Goal: Transaction & Acquisition: Purchase product/service

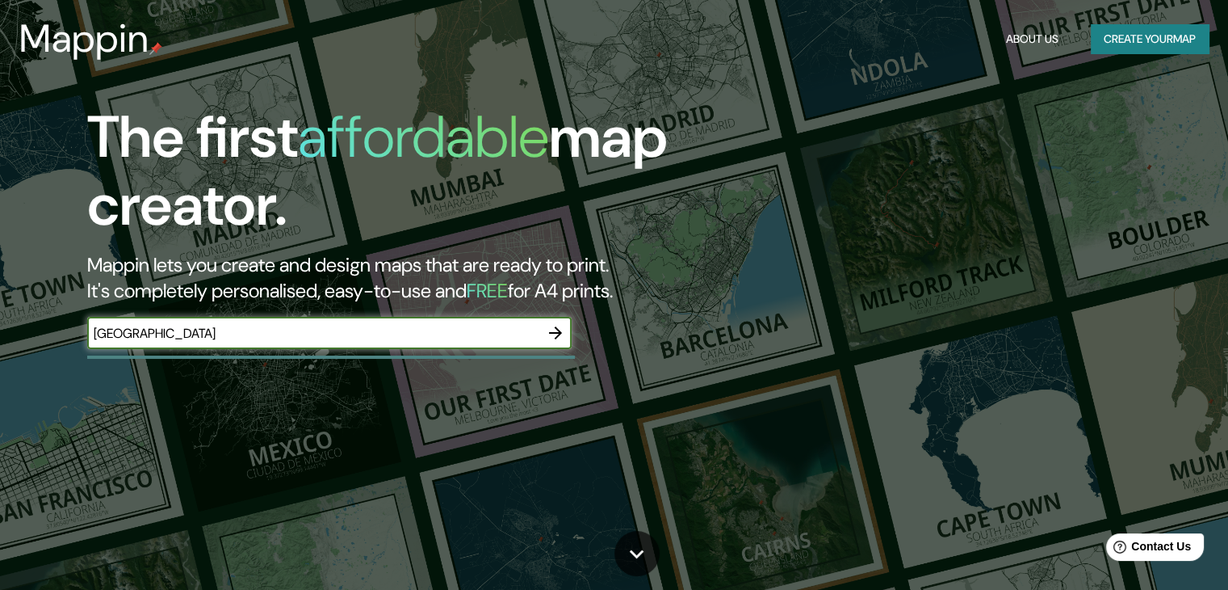
type input "[GEOGRAPHIC_DATA]"
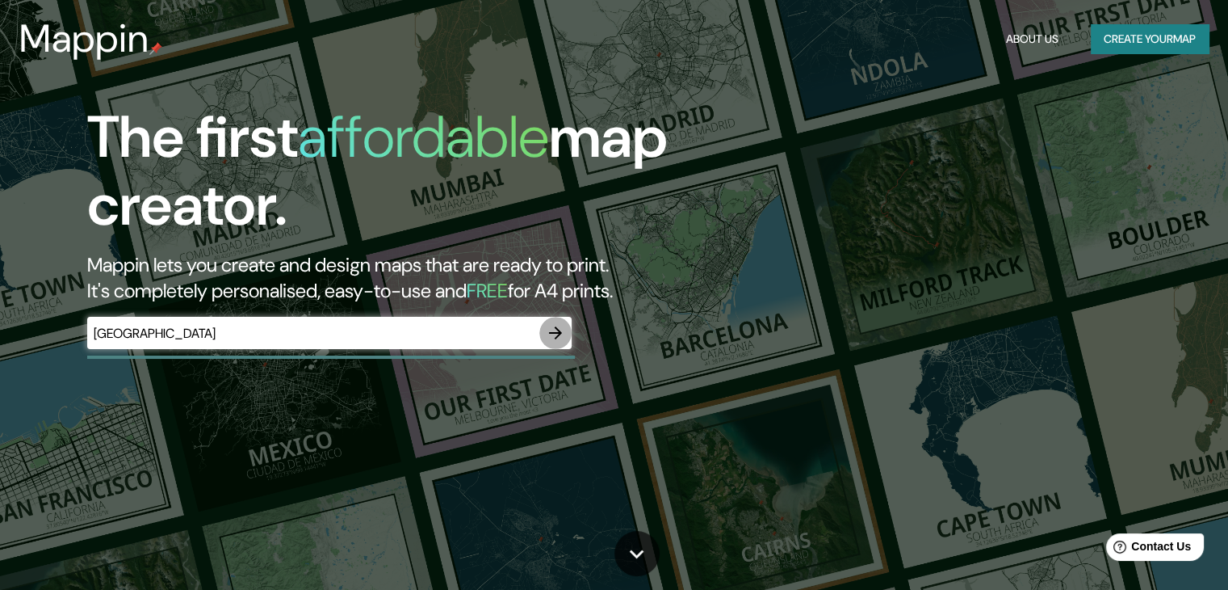
click at [565, 333] on icon "button" at bounding box center [555, 332] width 19 height 19
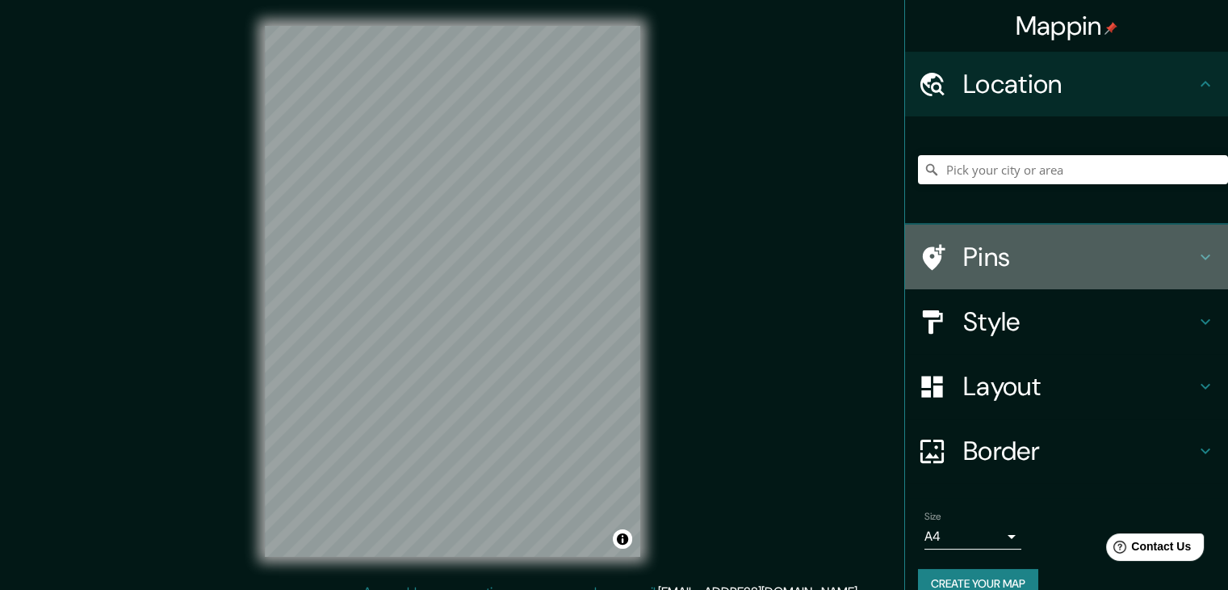
click at [1080, 255] on h4 "Pins" at bounding box center [1080, 257] width 233 height 32
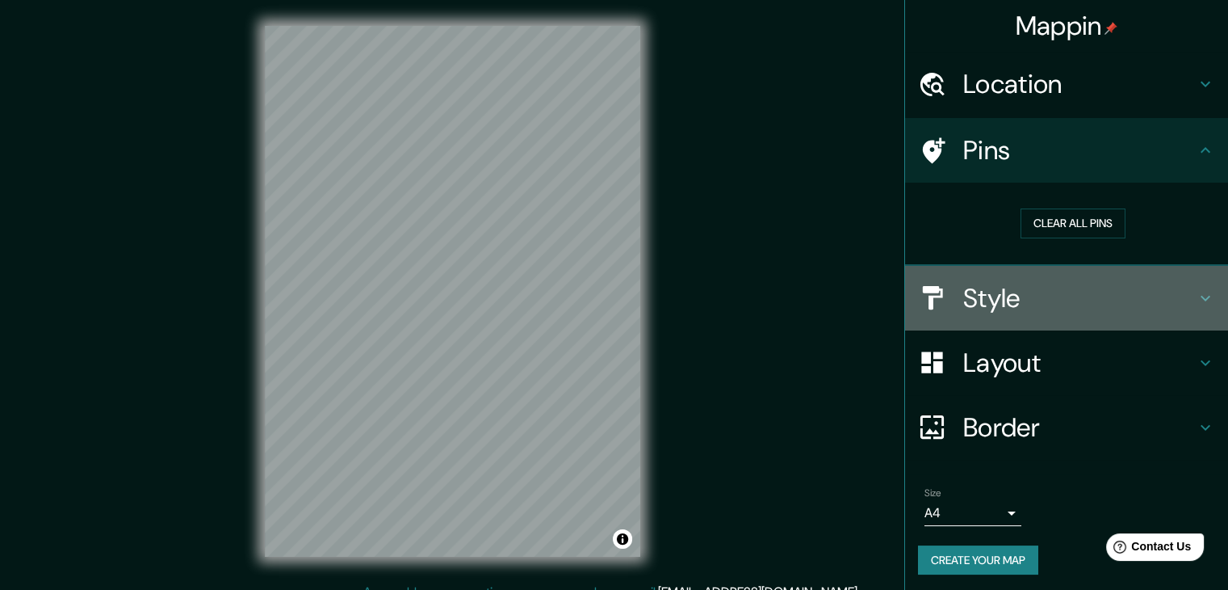
click at [1073, 304] on h4 "Style" at bounding box center [1080, 298] width 233 height 32
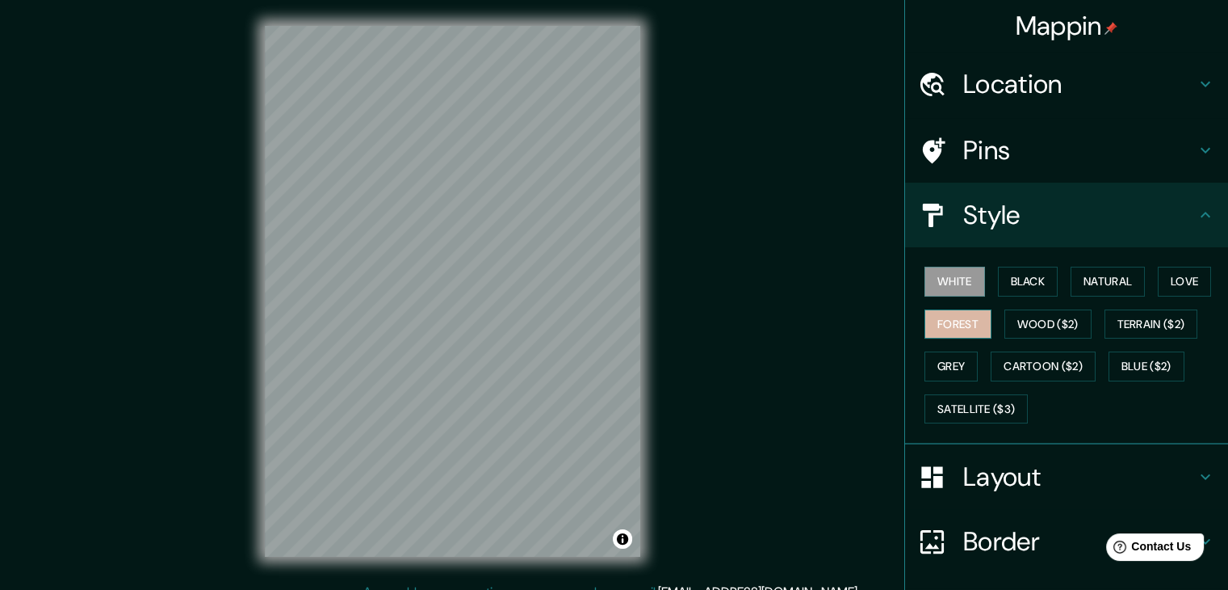
click at [949, 317] on button "Forest" at bounding box center [958, 324] width 67 height 30
click at [1018, 275] on button "Black" at bounding box center [1028, 282] width 61 height 30
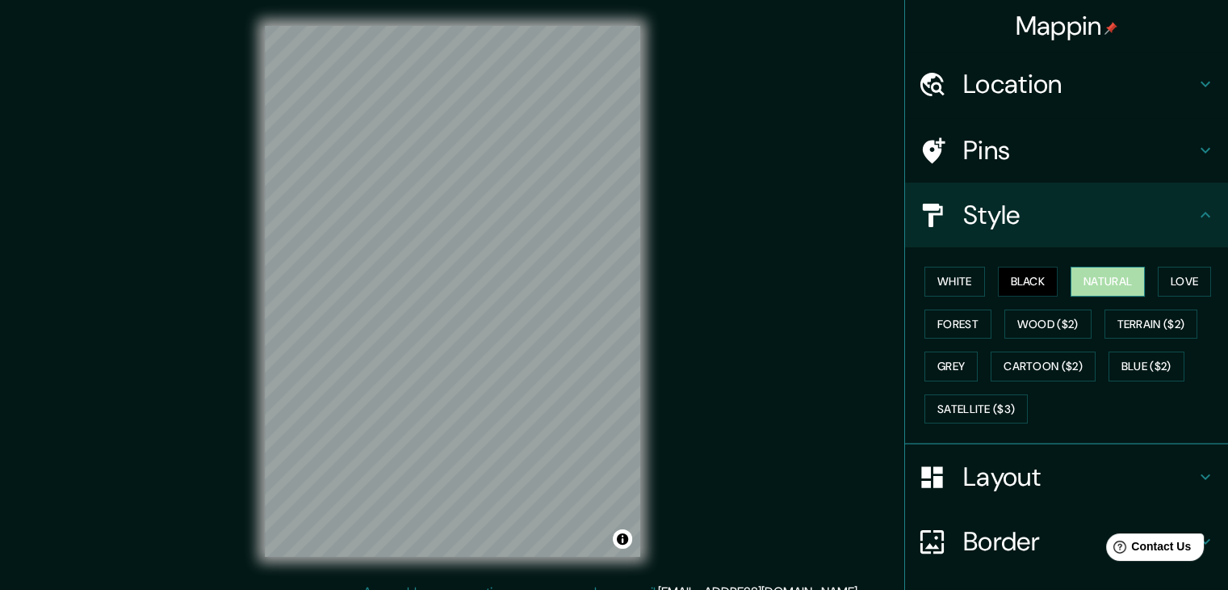
click at [1112, 268] on button "Natural" at bounding box center [1108, 282] width 74 height 30
click at [1164, 282] on button "Love" at bounding box center [1184, 282] width 53 height 30
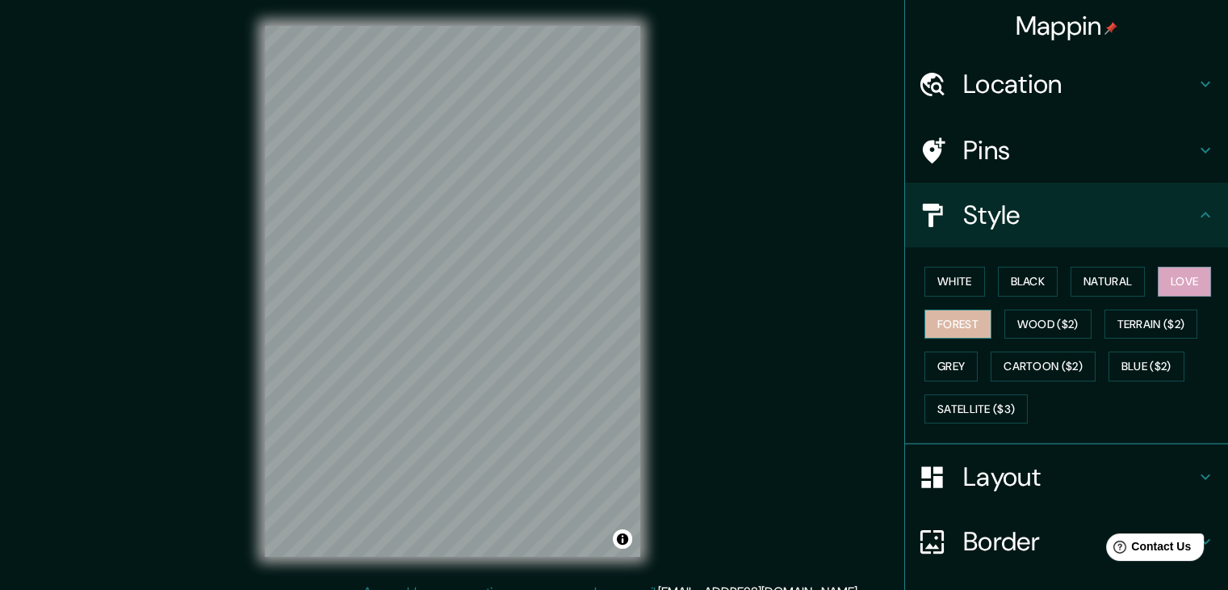
click at [947, 325] on button "Forest" at bounding box center [958, 324] width 67 height 30
click at [1040, 332] on button "Wood ($2)" at bounding box center [1048, 324] width 87 height 30
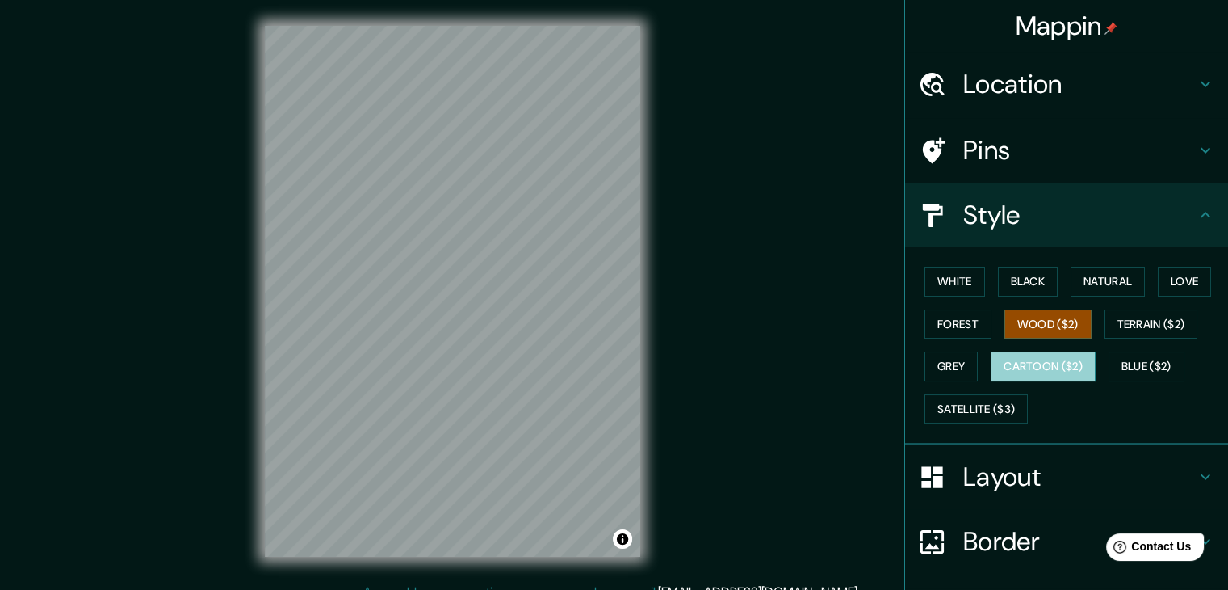
click at [1043, 369] on button "Cartoon ($2)" at bounding box center [1043, 366] width 105 height 30
click at [950, 365] on button "Grey" at bounding box center [951, 366] width 53 height 30
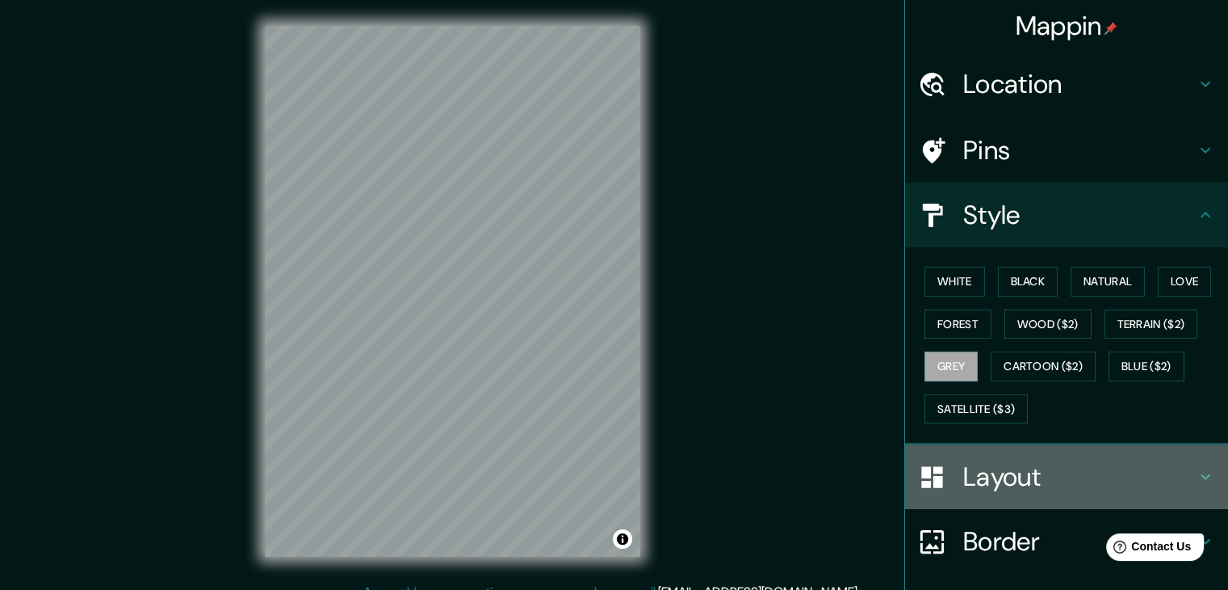
click at [1027, 464] on h4 "Layout" at bounding box center [1080, 476] width 233 height 32
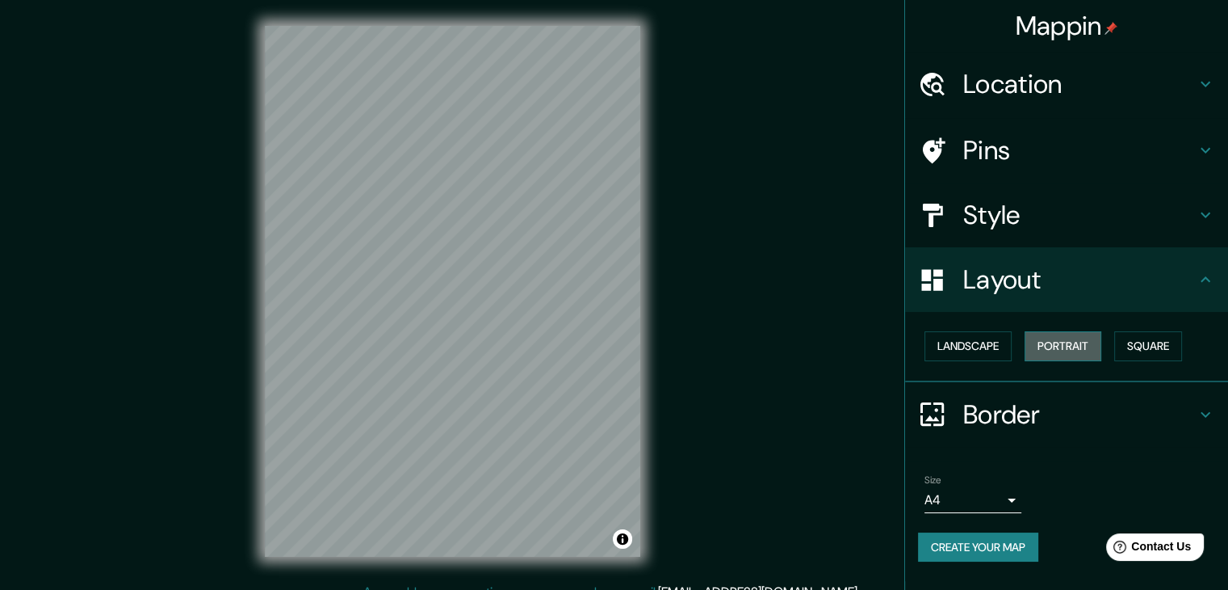
click at [1056, 345] on button "Portrait" at bounding box center [1063, 346] width 77 height 30
click at [985, 353] on button "Landscape" at bounding box center [968, 346] width 87 height 30
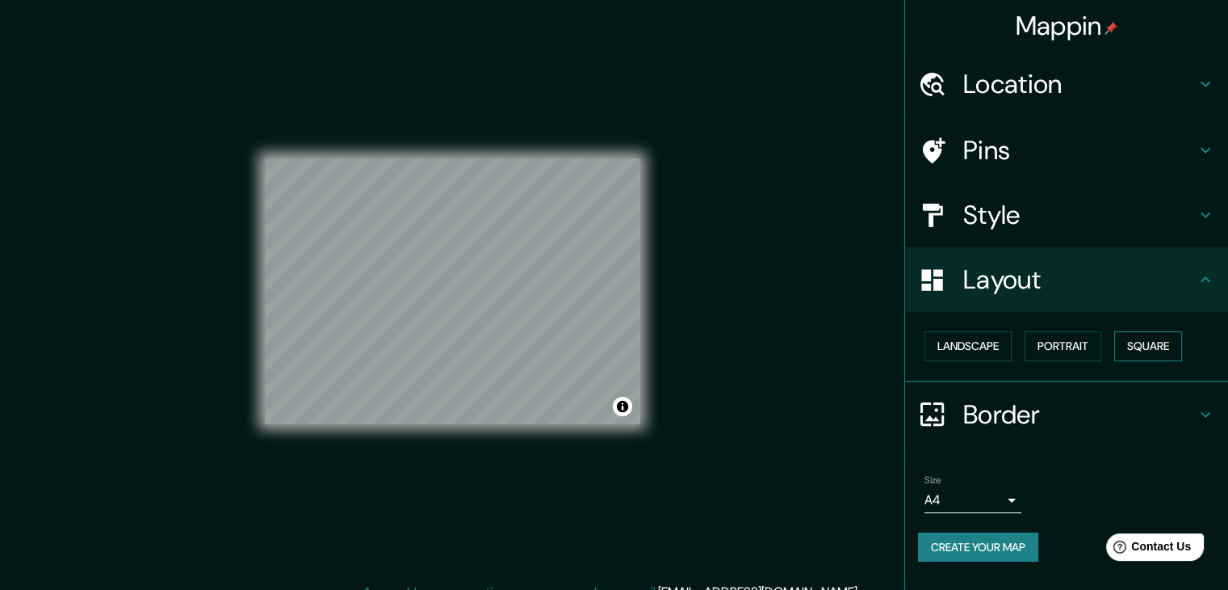
click at [1125, 348] on button "Square" at bounding box center [1149, 346] width 68 height 30
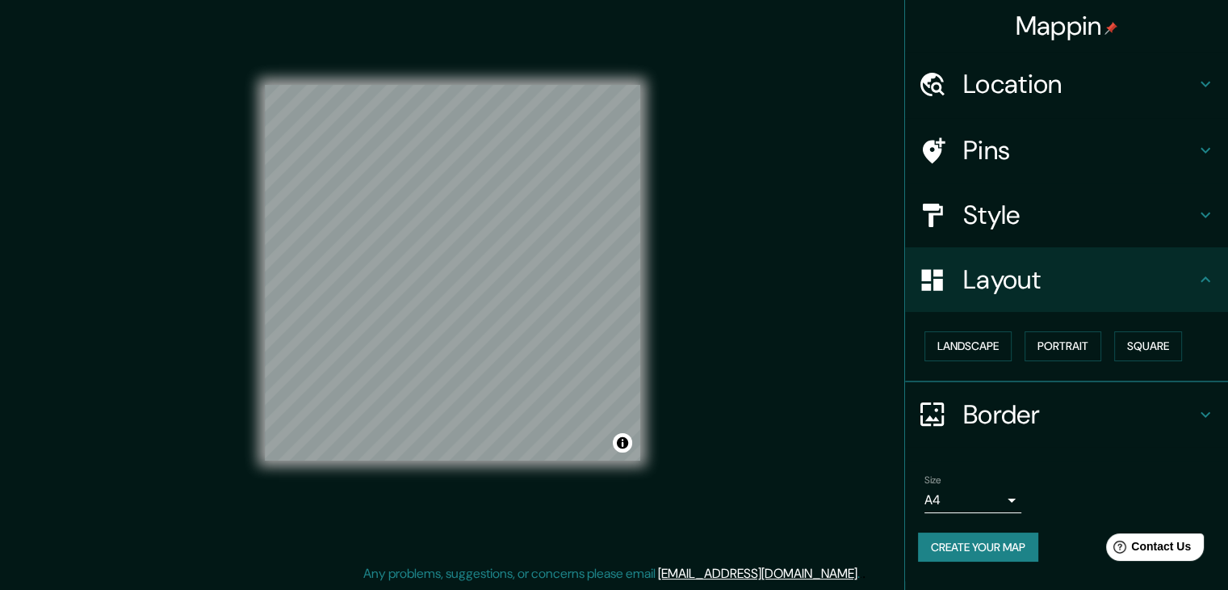
scroll to position [11, 0]
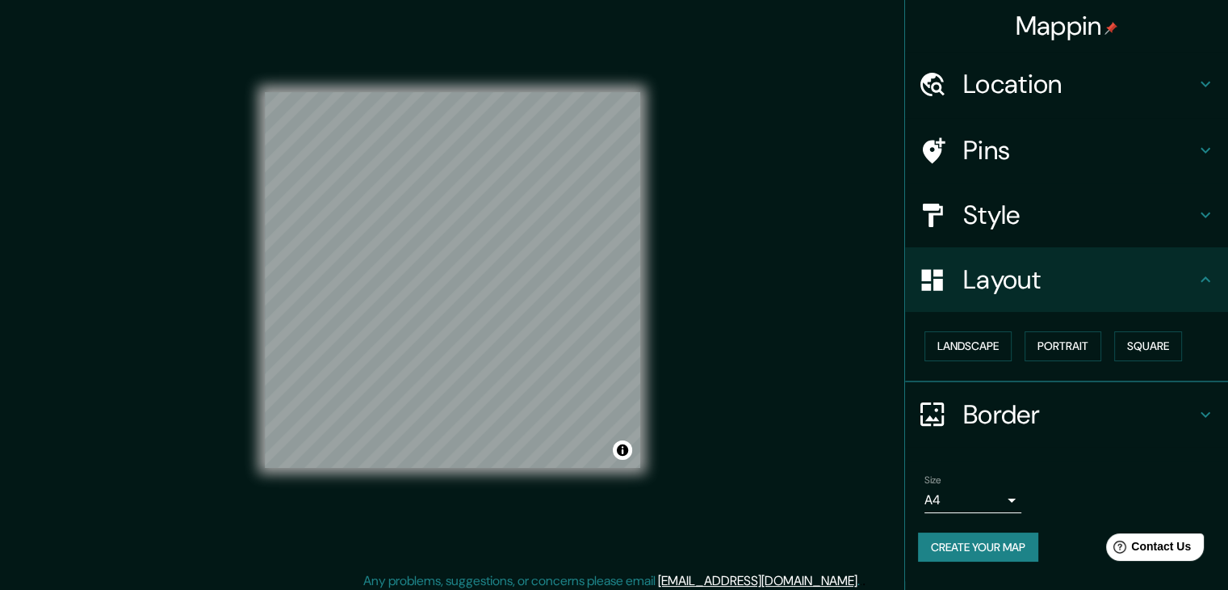
click at [792, 520] on div "Mappin Location Pins Style Layout Landscape Portrait Square Border Choose a bor…" at bounding box center [614, 293] width 1228 height 608
click at [632, 472] on div "© Mapbox © OpenStreetMap Improve this map" at bounding box center [453, 280] width 376 height 531
click at [618, 443] on div "© Mapbox © OpenStreetMap Improve this map" at bounding box center [453, 280] width 376 height 376
click at [489, 528] on div "© Mapbox © OpenStreetMap Improve this map" at bounding box center [453, 280] width 376 height 531
click at [644, 402] on div "© Mapbox © OpenStreetMap Improve this map" at bounding box center [452, 280] width 427 height 582
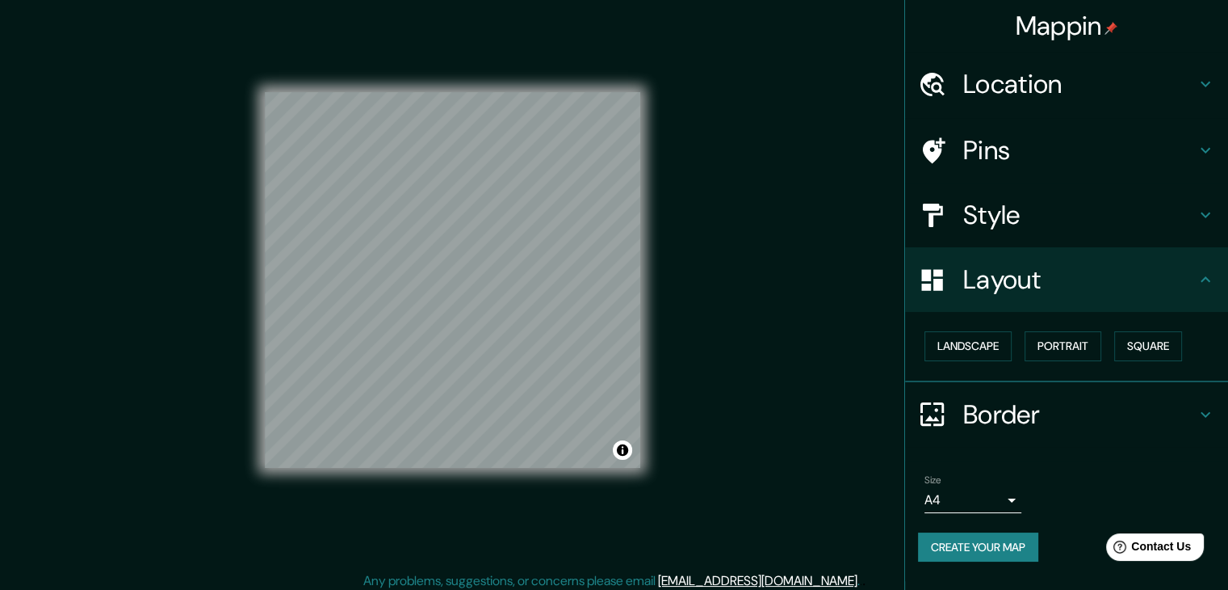
click at [720, 443] on div "Mappin Location Pins Style Layout Landscape Portrait Square Border Choose a bor…" at bounding box center [614, 293] width 1228 height 608
click at [662, 435] on div "© Mapbox © OpenStreetMap Improve this map" at bounding box center [452, 280] width 427 height 582
